Goal: Task Accomplishment & Management: Complete application form

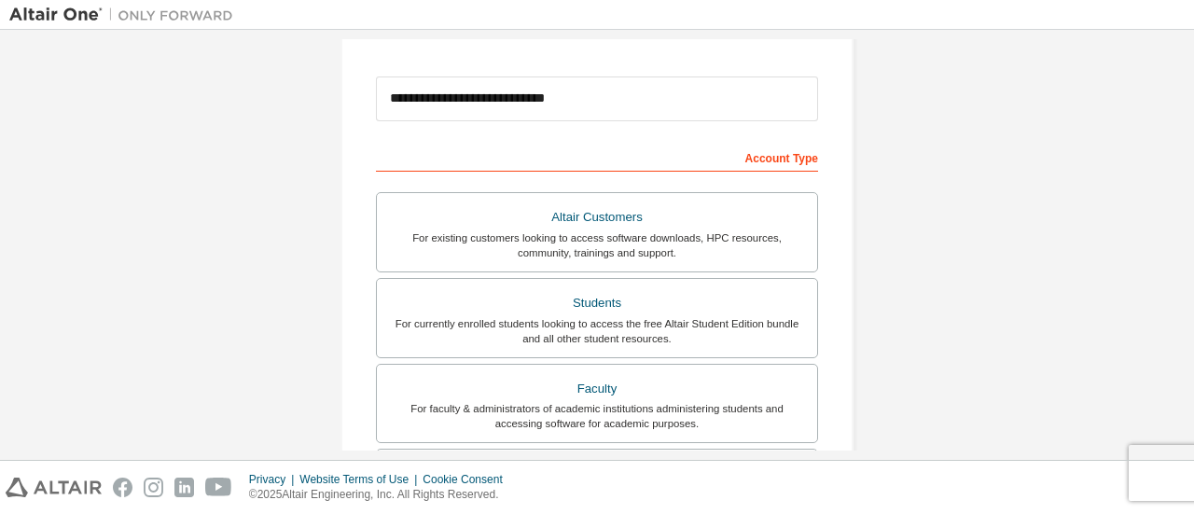
scroll to position [195, 0]
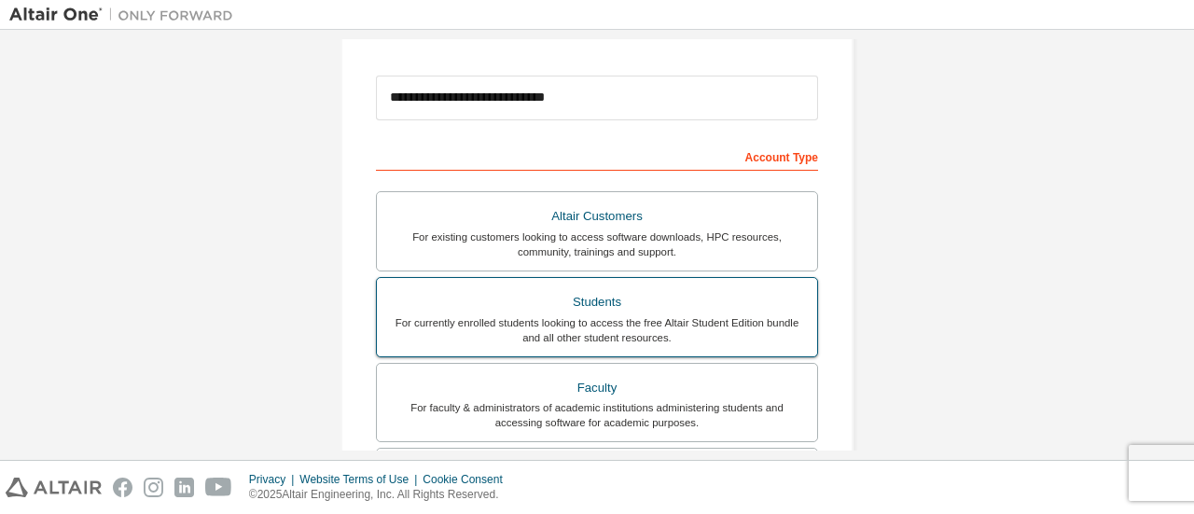
type input "**********"
click at [612, 310] on div "Students" at bounding box center [597, 302] width 418 height 26
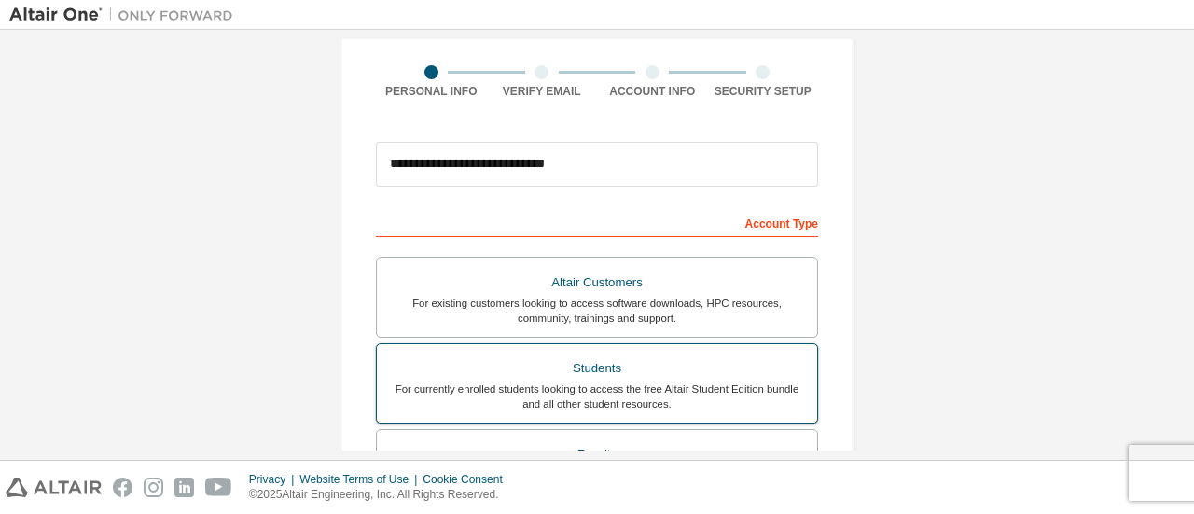
scroll to position [132, 0]
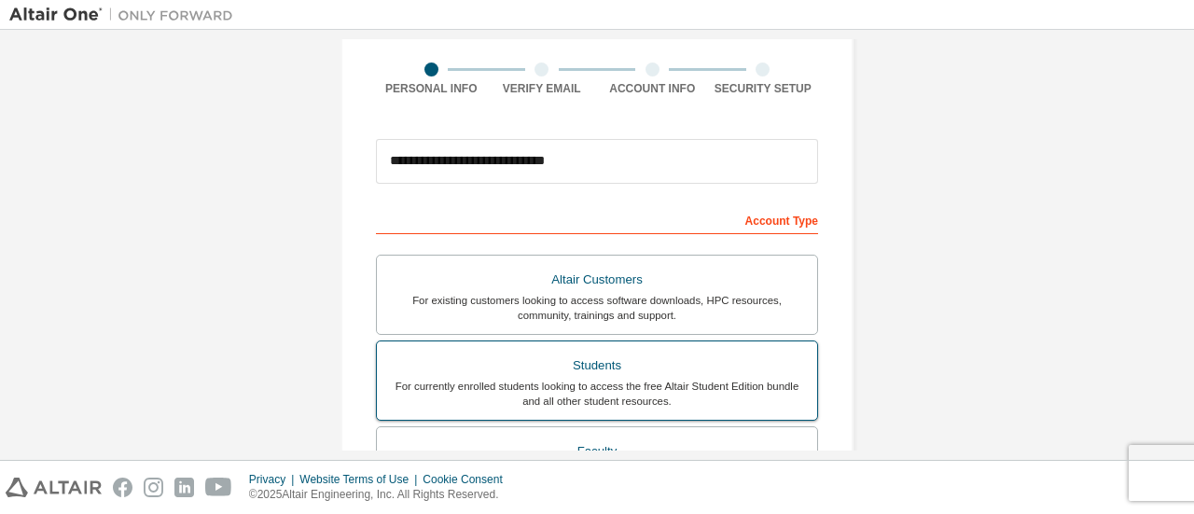
click at [614, 381] on div "For currently enrolled students looking to access the free Altair Student Editi…" at bounding box center [597, 394] width 418 height 30
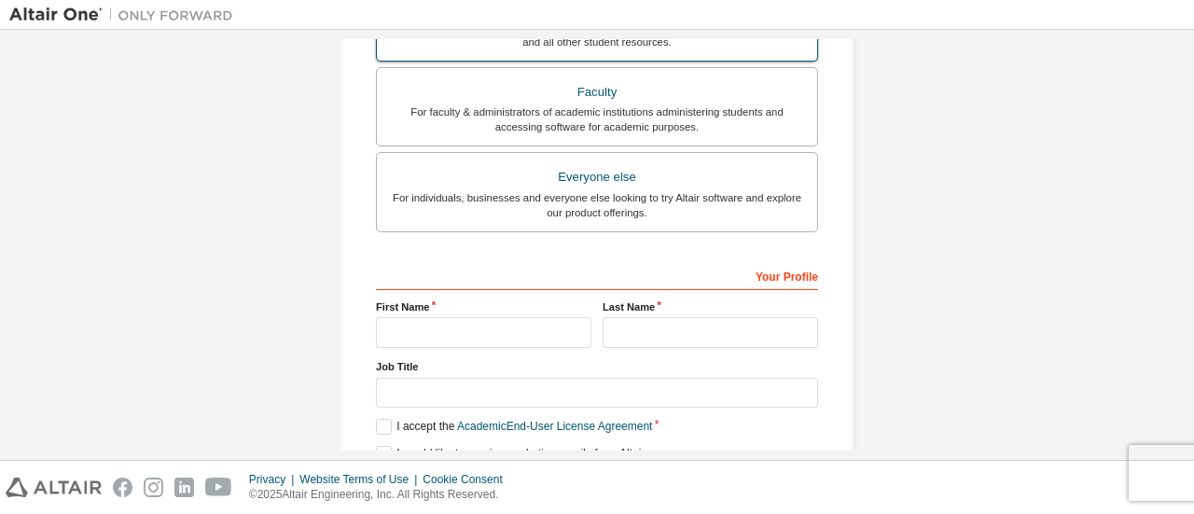
scroll to position [498, 0]
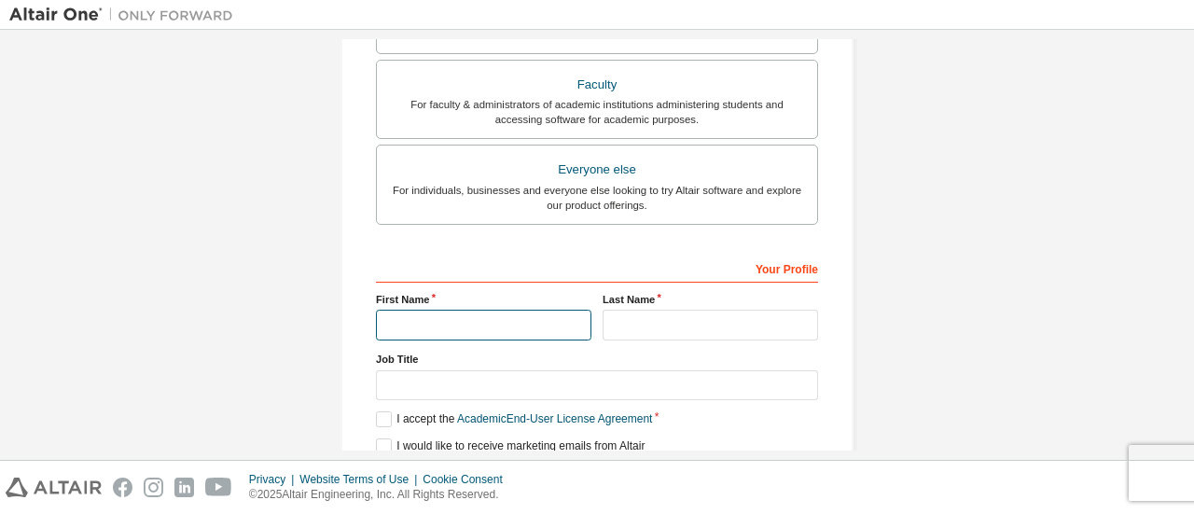
click at [511, 327] on input "text" at bounding box center [484, 325] width 216 height 31
type input "*****"
type input "****"
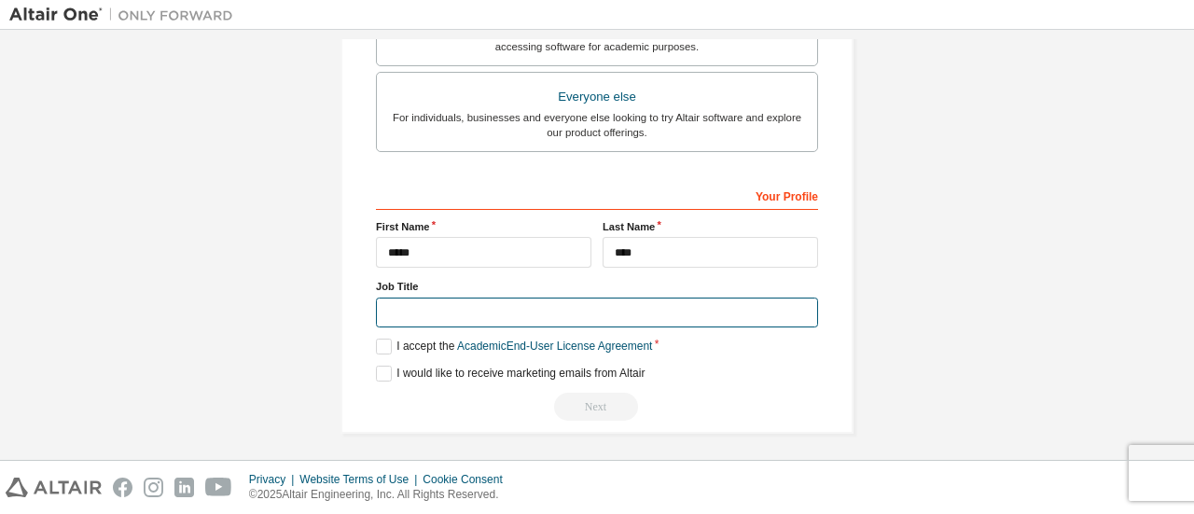
click at [539, 313] on input "text" at bounding box center [597, 313] width 442 height 31
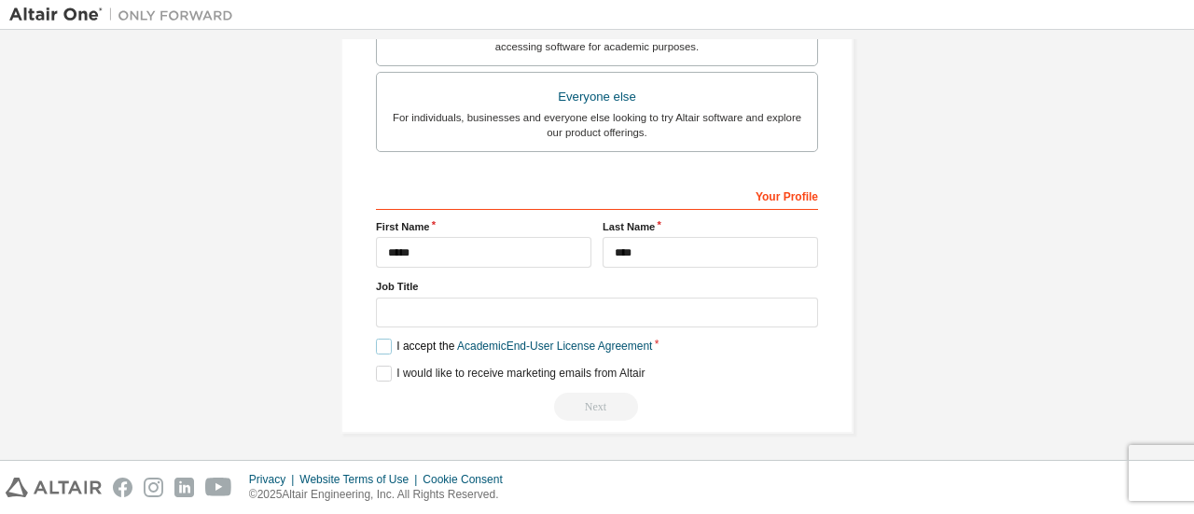
click at [383, 340] on label "I accept the Academic End-User License Agreement" at bounding box center [514, 347] width 276 height 16
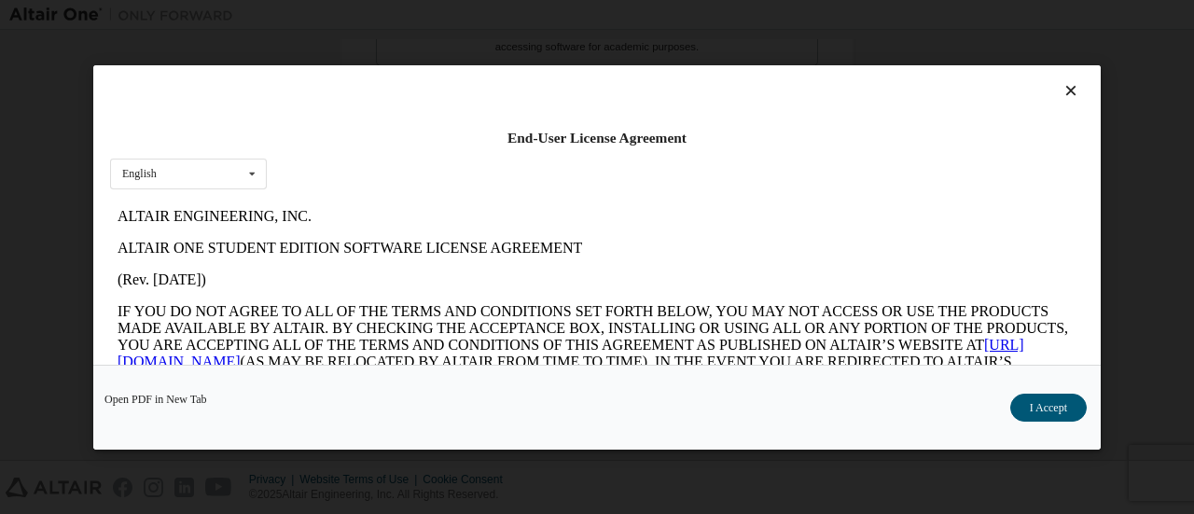
scroll to position [0, 0]
click at [1036, 410] on button "I Accept" at bounding box center [1048, 407] width 77 height 28
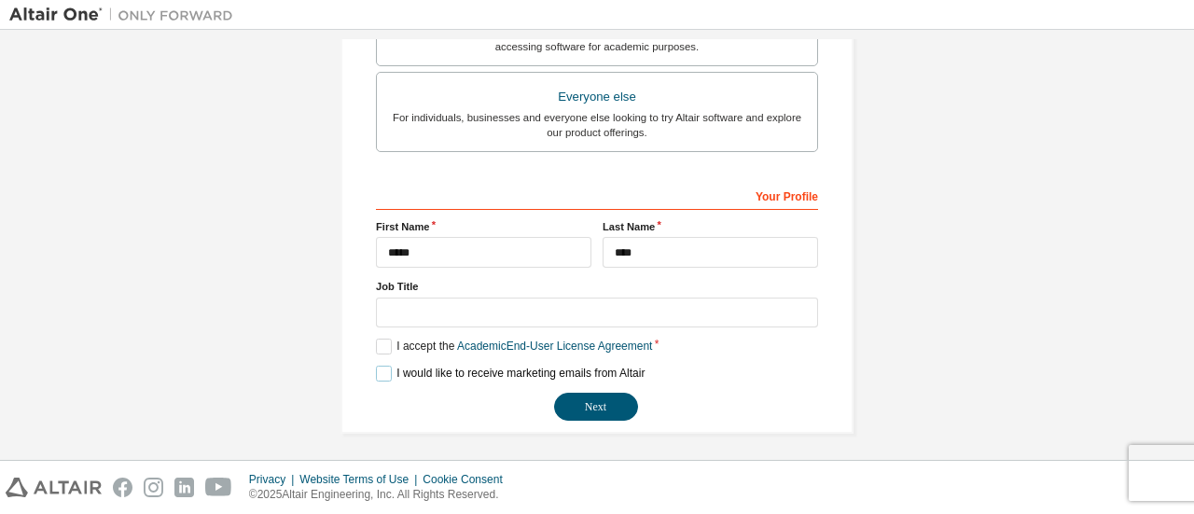
click at [396, 376] on label "I would like to receive marketing emails from Altair" at bounding box center [510, 374] width 269 height 16
click at [597, 403] on button "Next" at bounding box center [596, 407] width 84 height 28
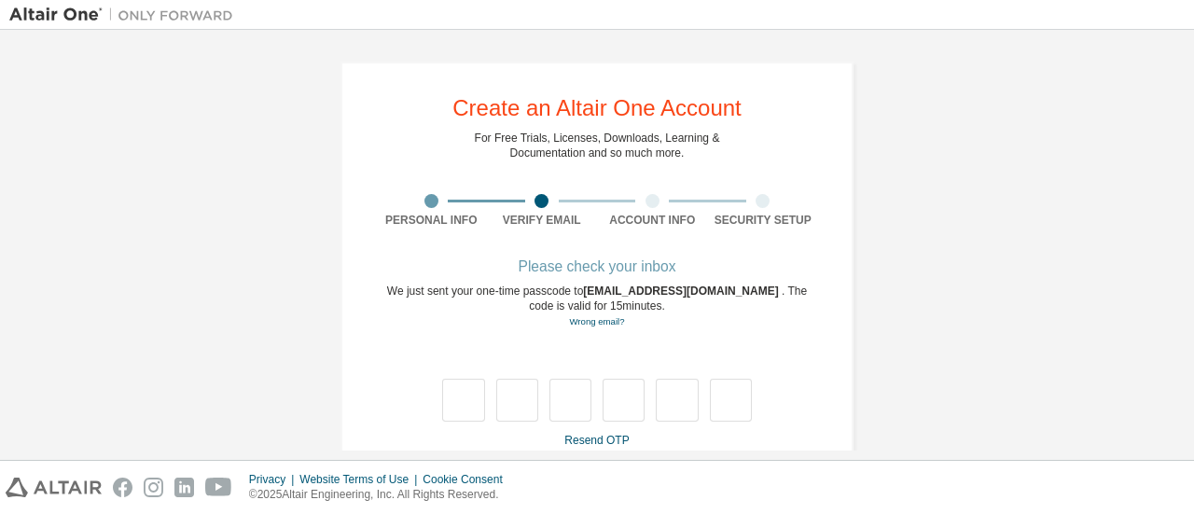
scroll to position [32, 0]
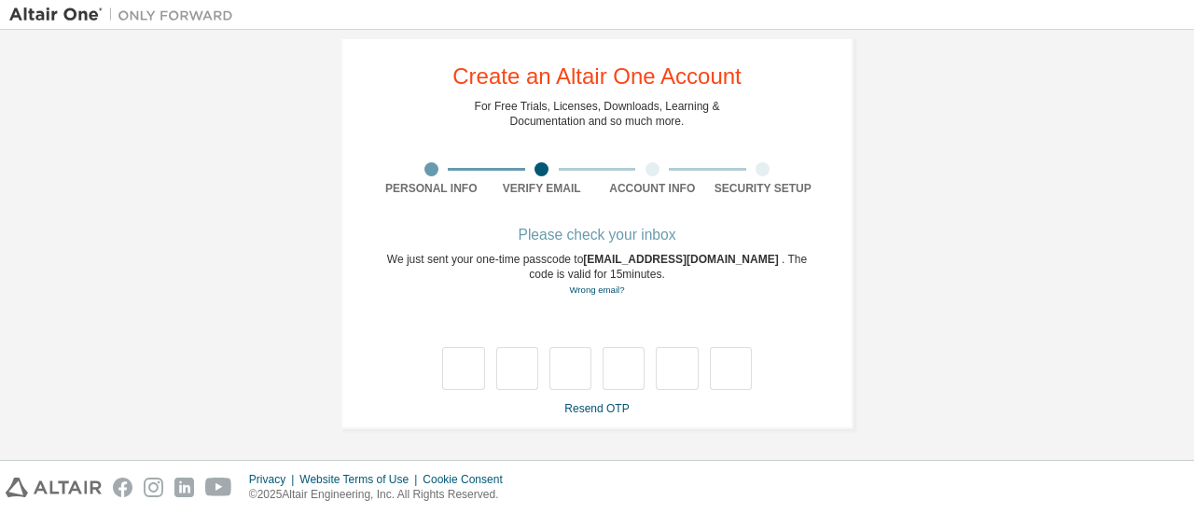
type input "*"
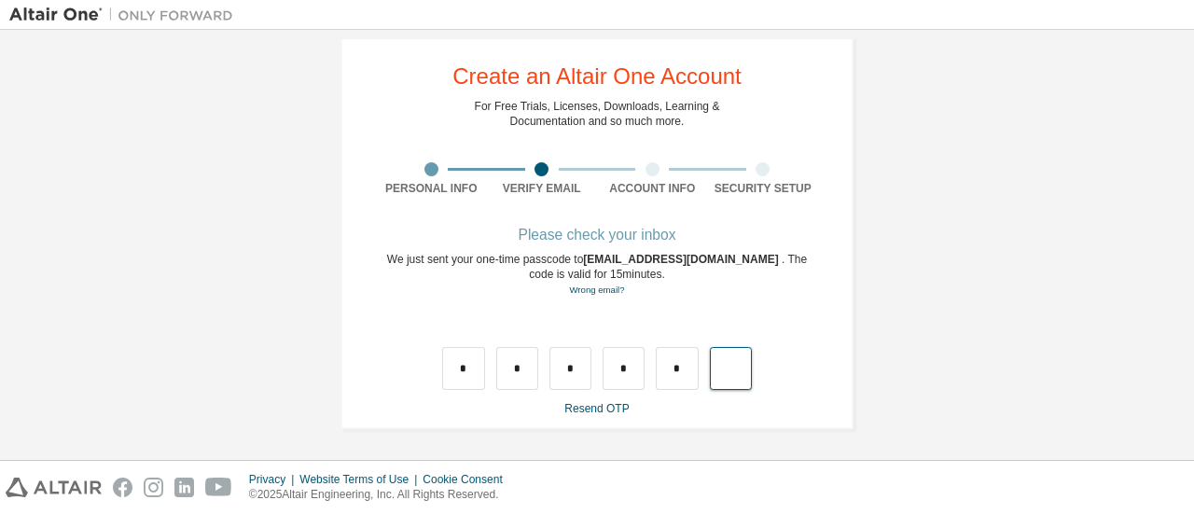
type input "*"
